Goal: Task Accomplishment & Management: Manage account settings

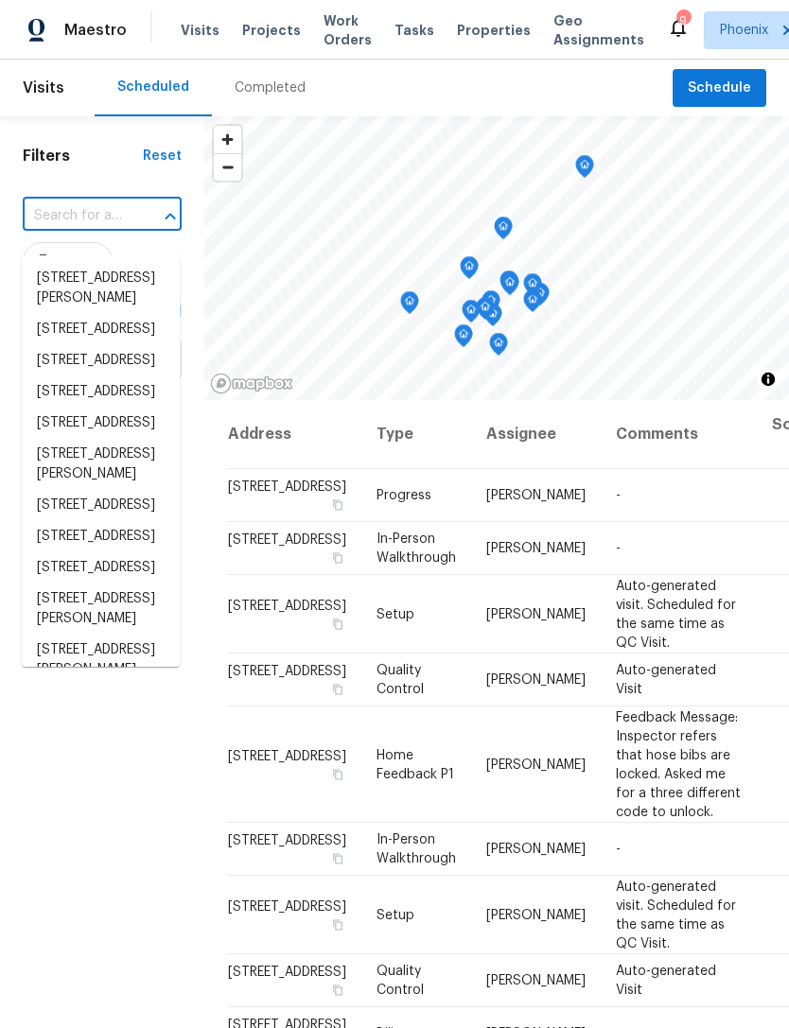
scroll to position [304, 0]
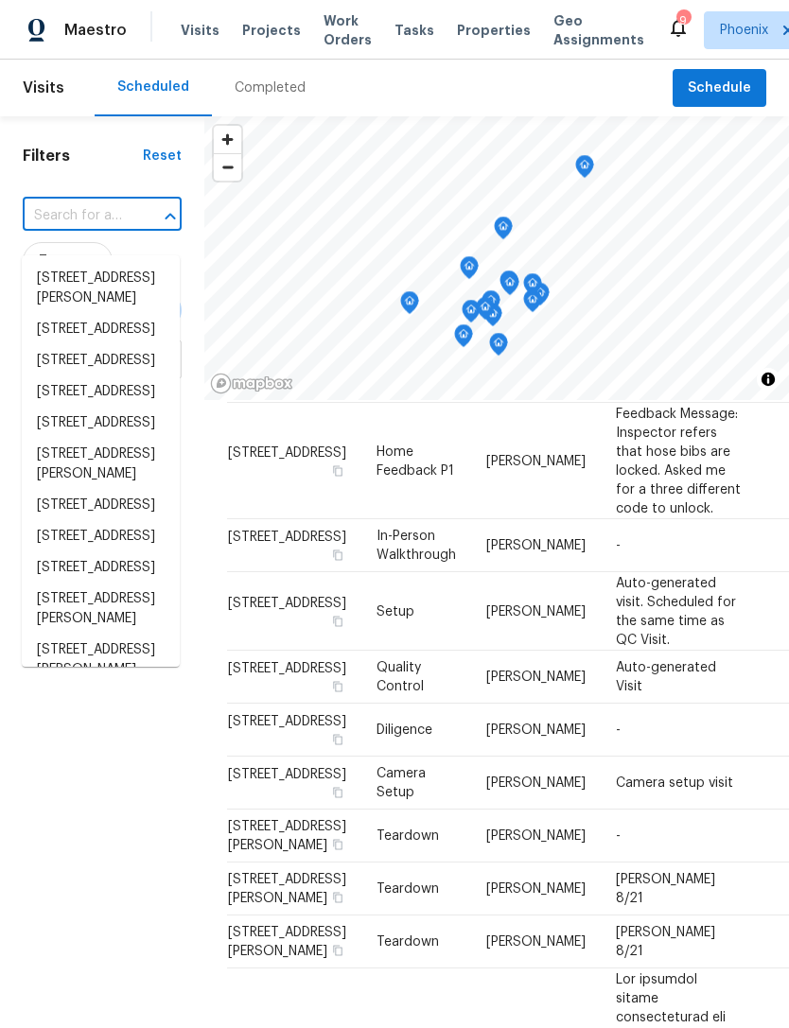
click at [72, 228] on input "text" at bounding box center [76, 215] width 106 height 29
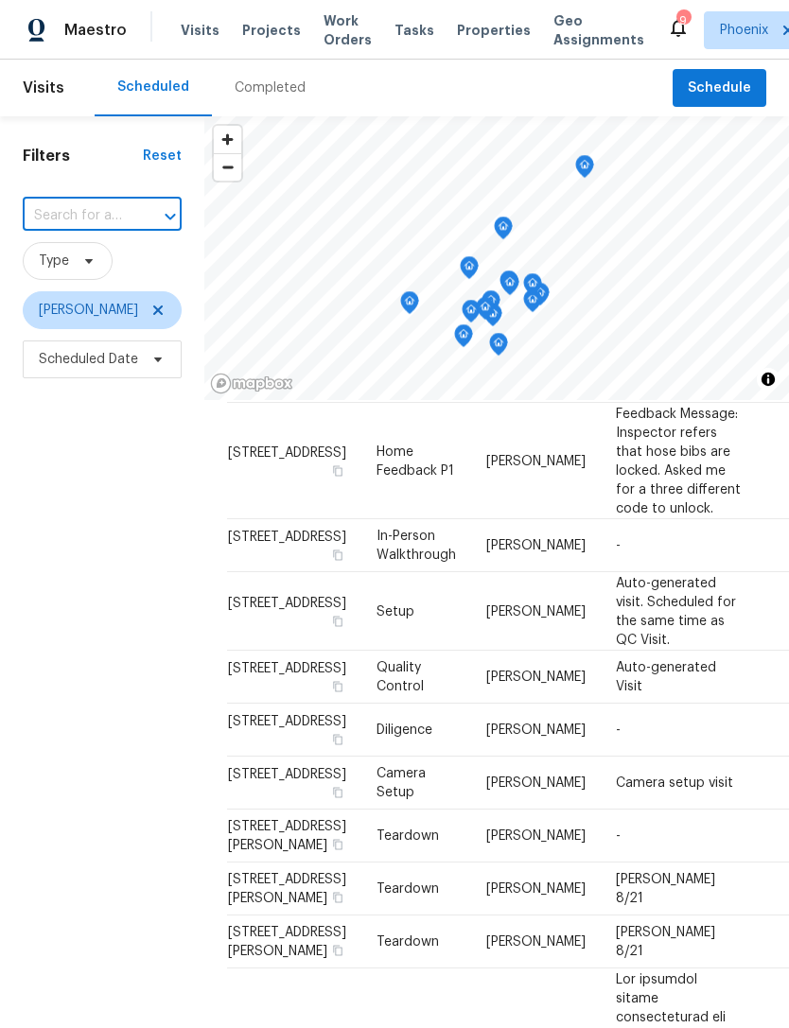
type input "[STREET_ADDRESS][PERSON_NAME]"
click at [109, 291] on li "[STREET_ADDRESS][PERSON_NAME]" at bounding box center [101, 288] width 158 height 51
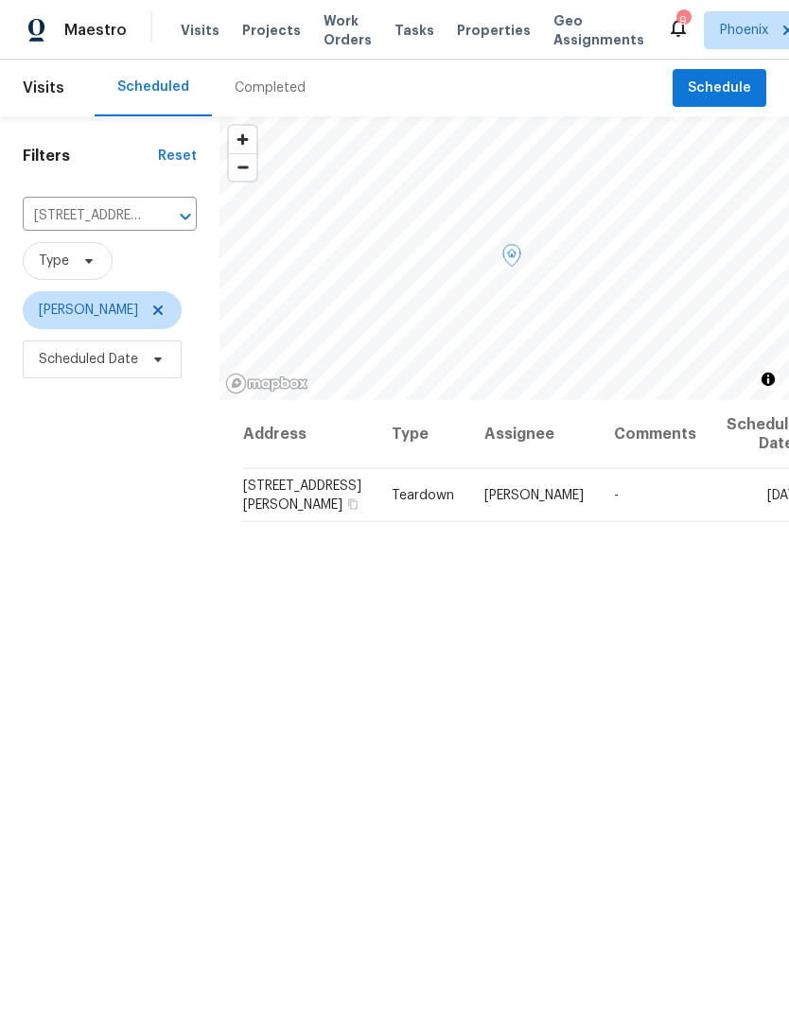
click at [0, 0] on span at bounding box center [0, 0] width 0 height 0
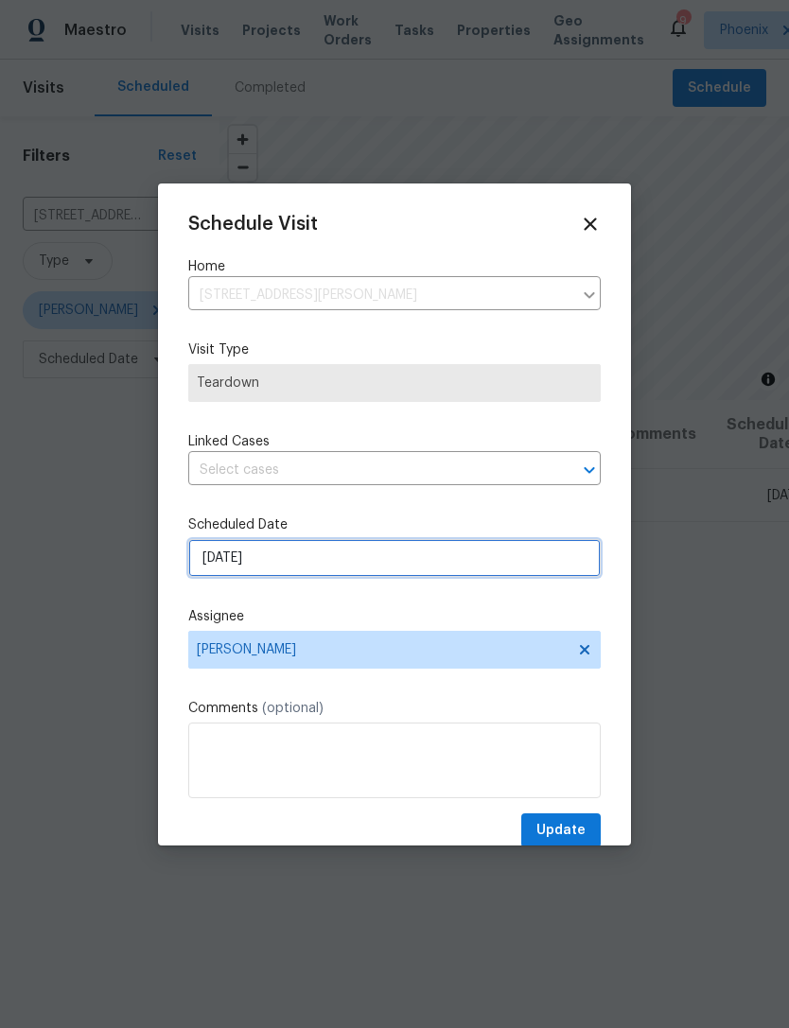
click at [310, 556] on input "8/19/2025" at bounding box center [394, 558] width 412 height 38
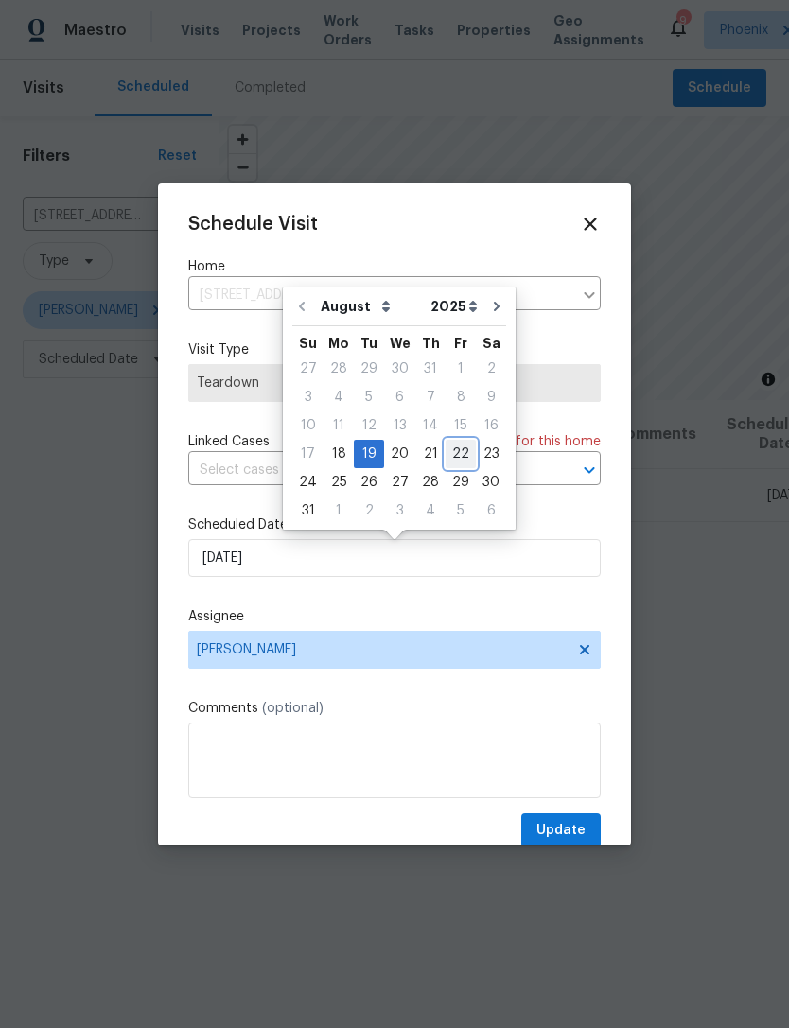
click at [450, 449] on div "22" at bounding box center [460, 454] width 30 height 26
type input "8/22/2025"
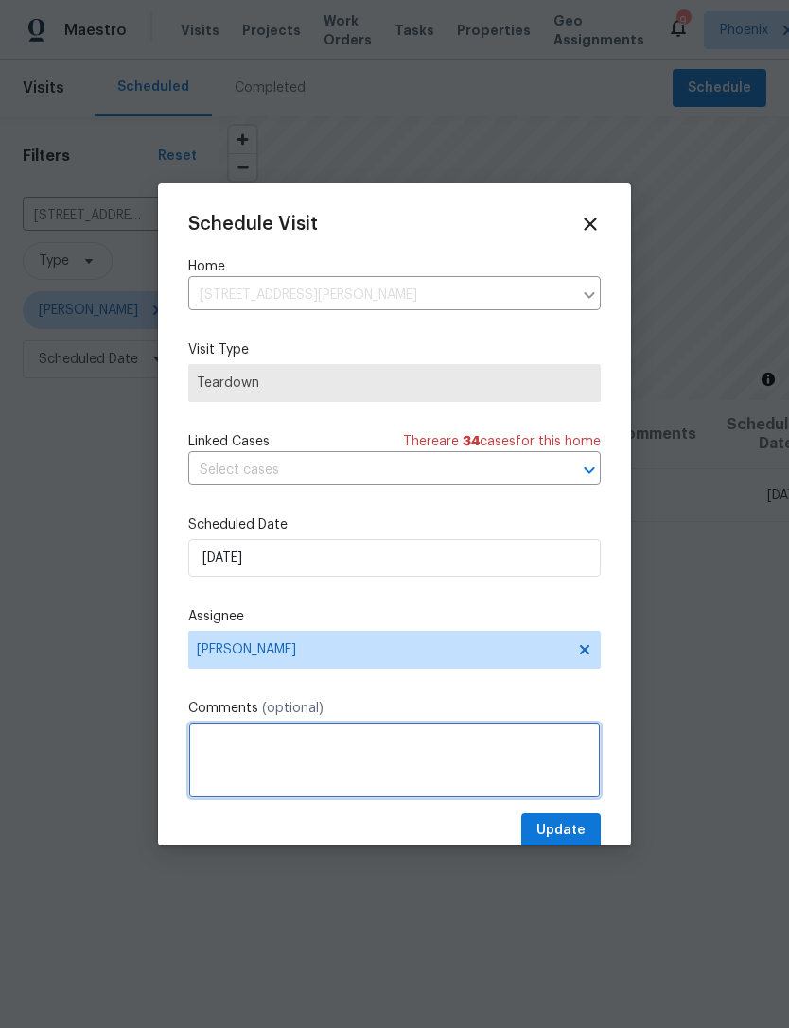
click at [235, 753] on textarea at bounding box center [394, 761] width 412 height 76
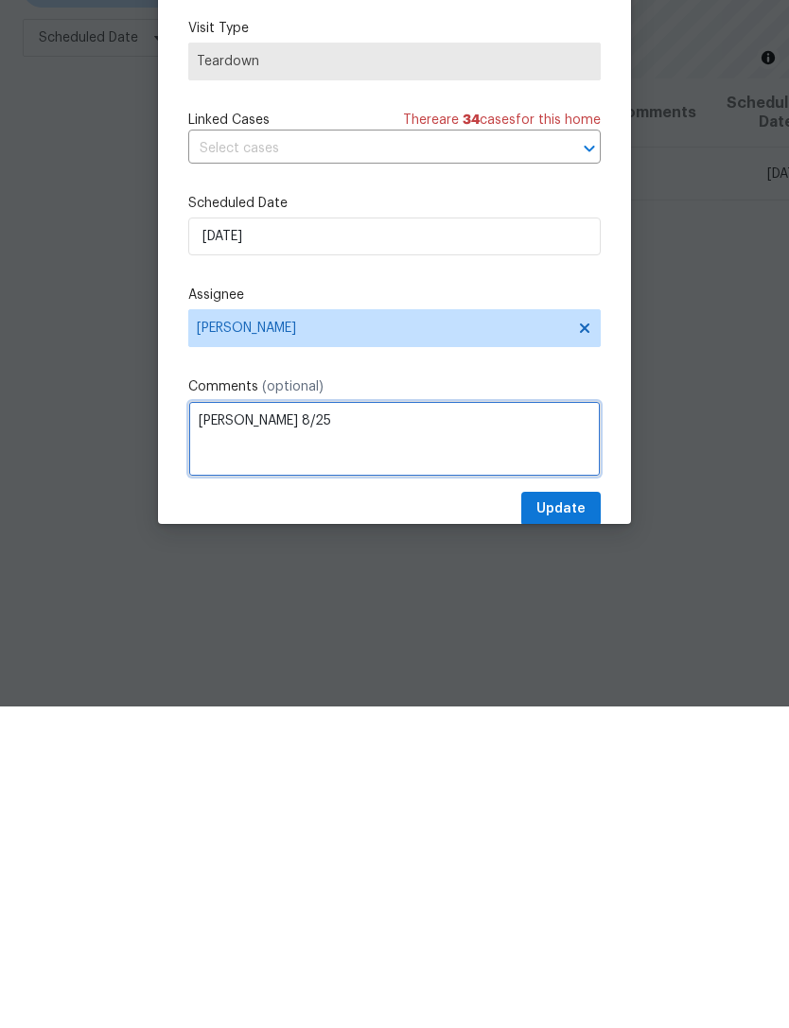
type textarea "[PERSON_NAME] 8/25"
click at [539, 378] on div "Schedule Visit Home 1013 W Angela Dr, Phoenix, AZ 85023 ​ Visit Type Teardown L…" at bounding box center [394, 531] width 412 height 635
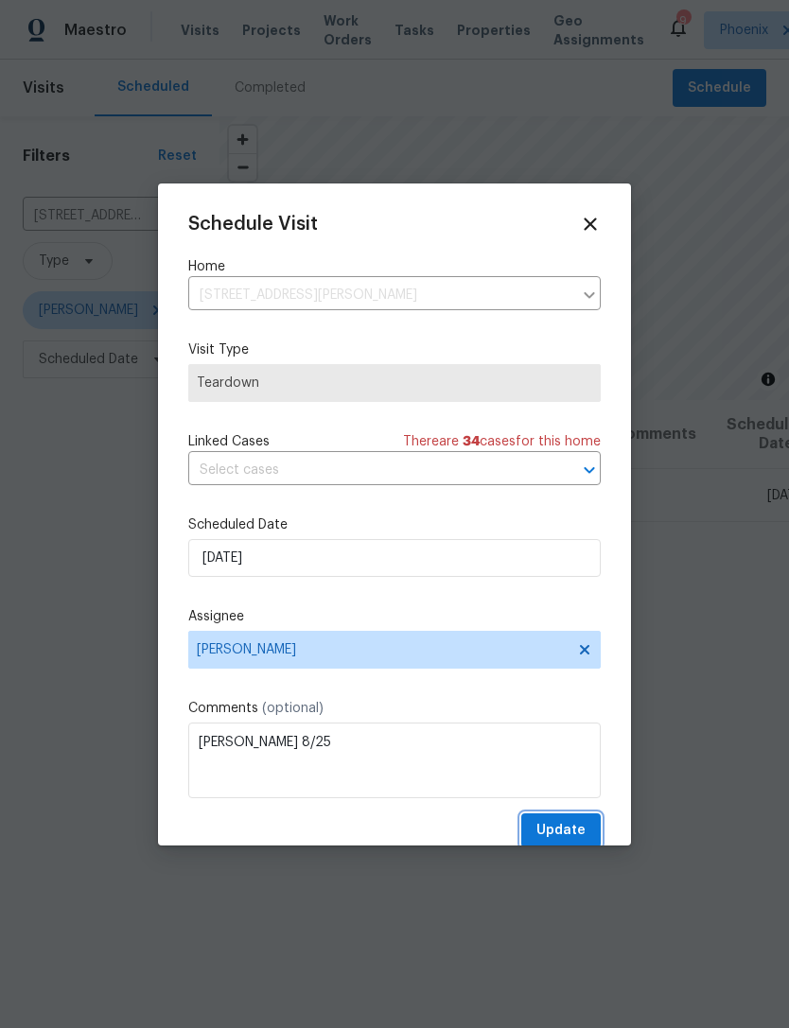
click at [570, 837] on span "Update" at bounding box center [560, 831] width 49 height 24
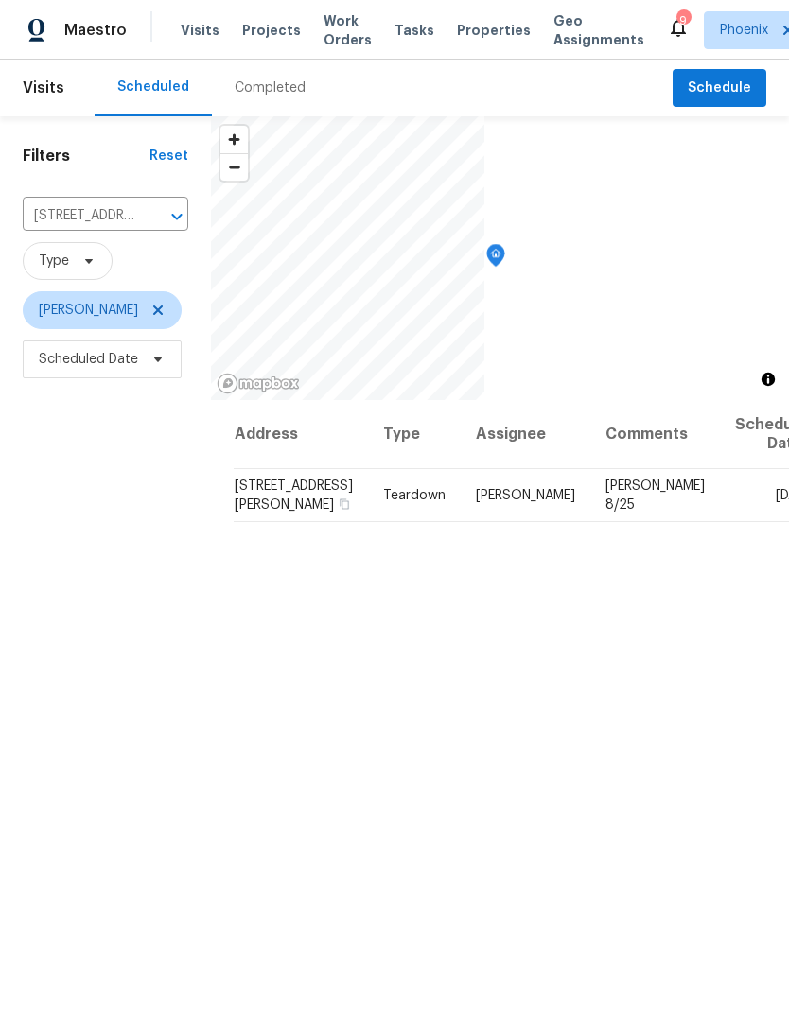
scroll to position [0, 0]
